Goal: Go to known website: Access a specific website the user already knows

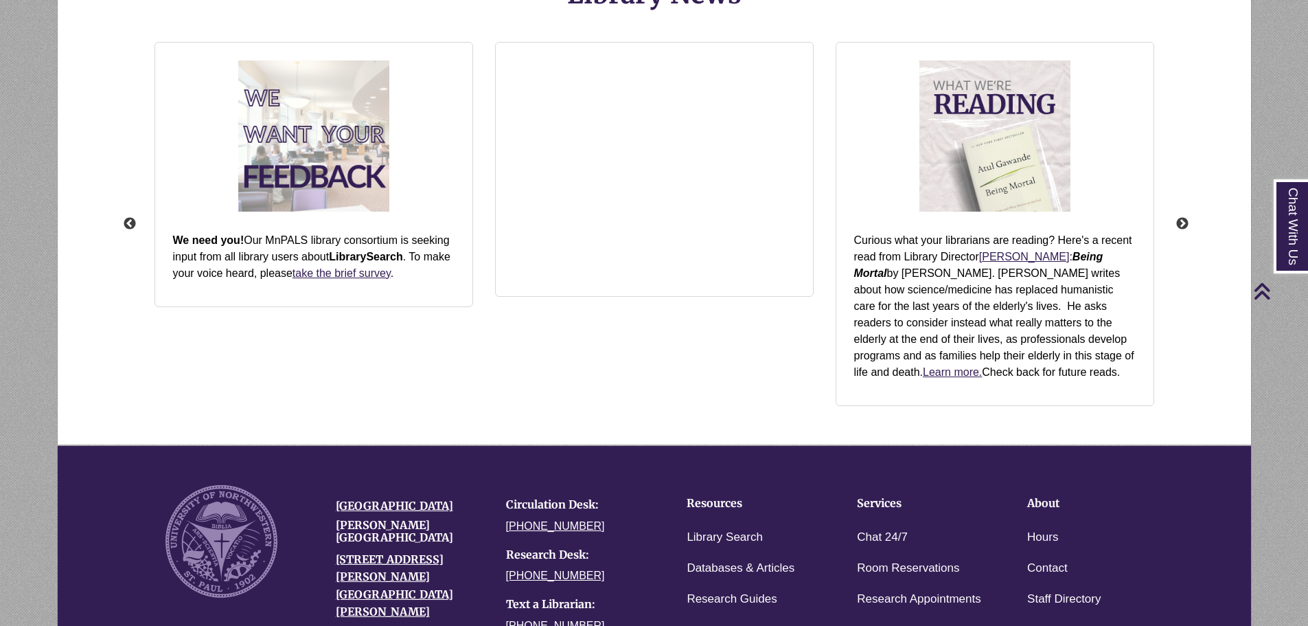
scroll to position [1890, 0]
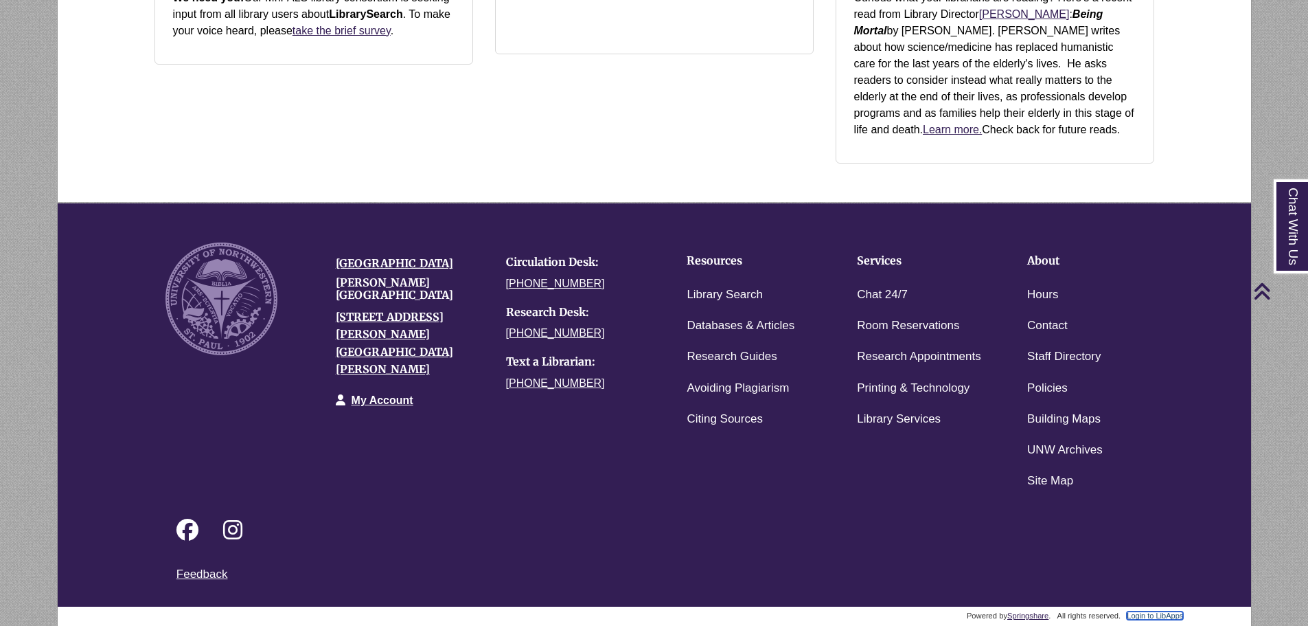
click at [1165, 614] on link "Login to LibApps" at bounding box center [1155, 615] width 56 height 8
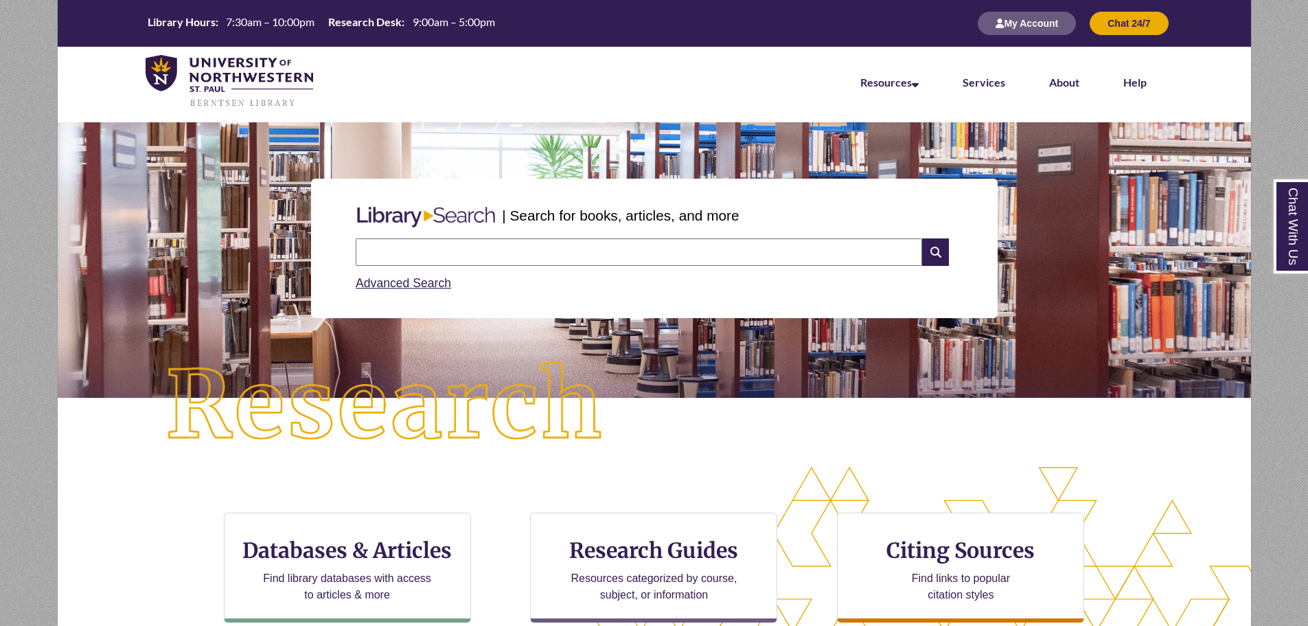
click at [491, 246] on input "text" at bounding box center [639, 251] width 566 height 27
type input "**********"
